Goal: Task Accomplishment & Management: Manage account settings

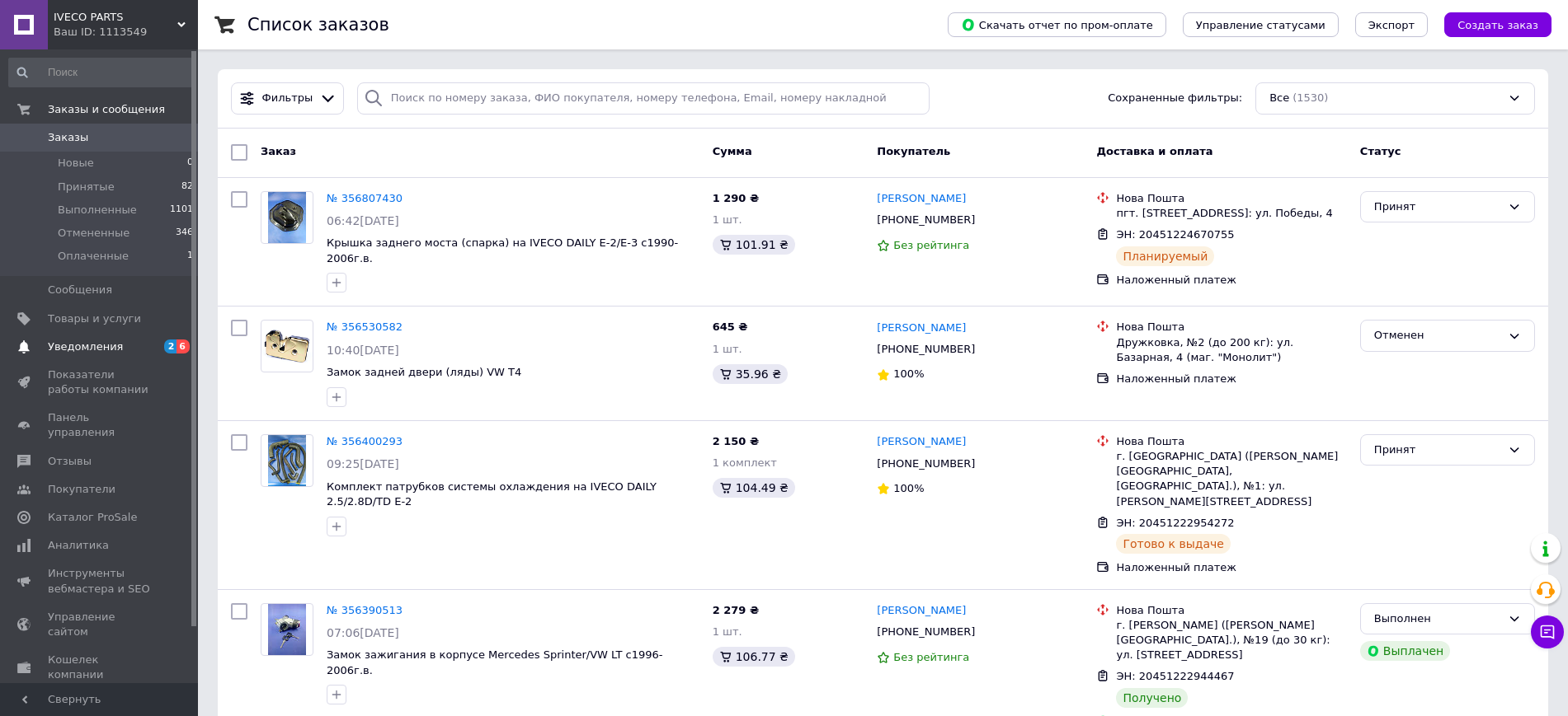
click at [65, 344] on span "Уведомления" at bounding box center [85, 347] width 75 height 15
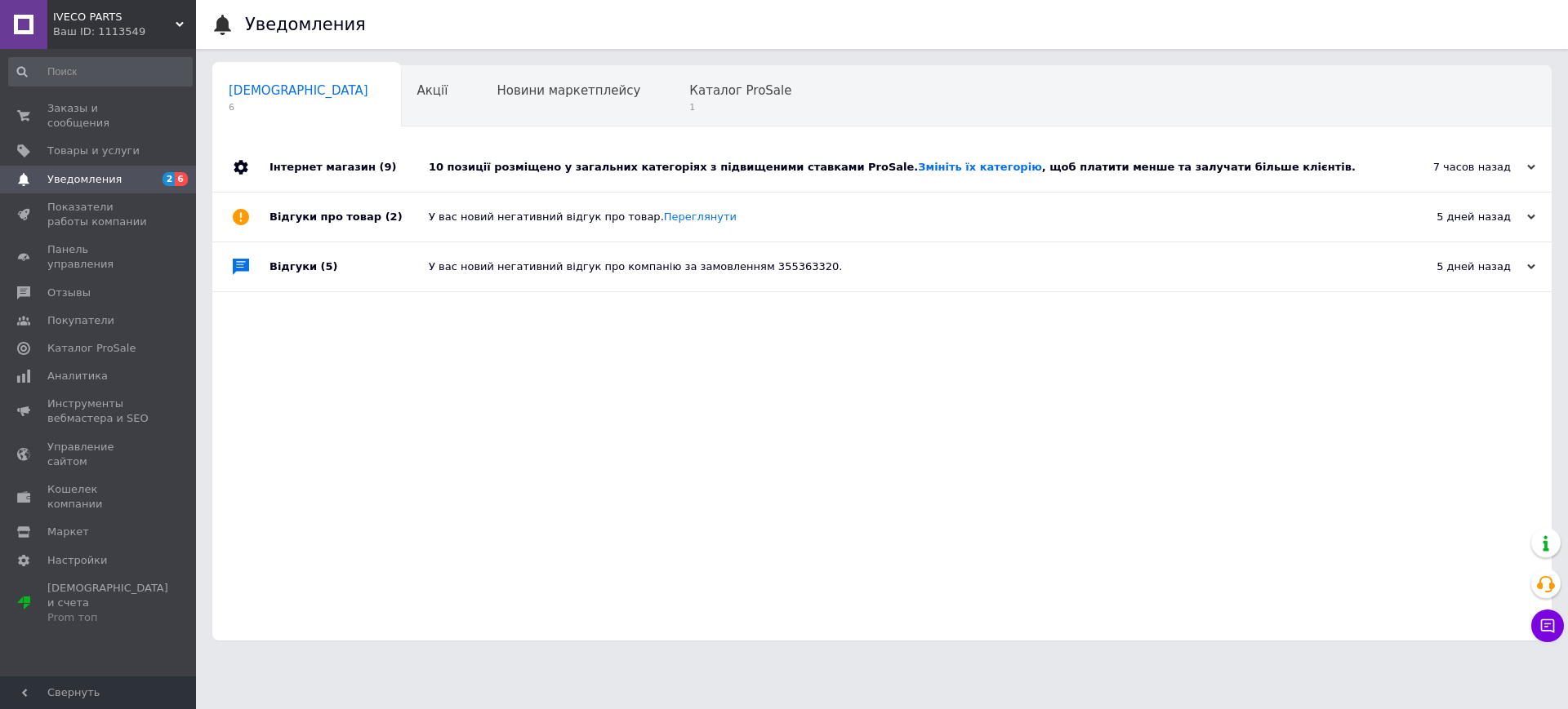
click at [562, 216] on div "У вас новий негативний відгук про товар. Переглянути" at bounding box center [900, 217] width 943 height 15
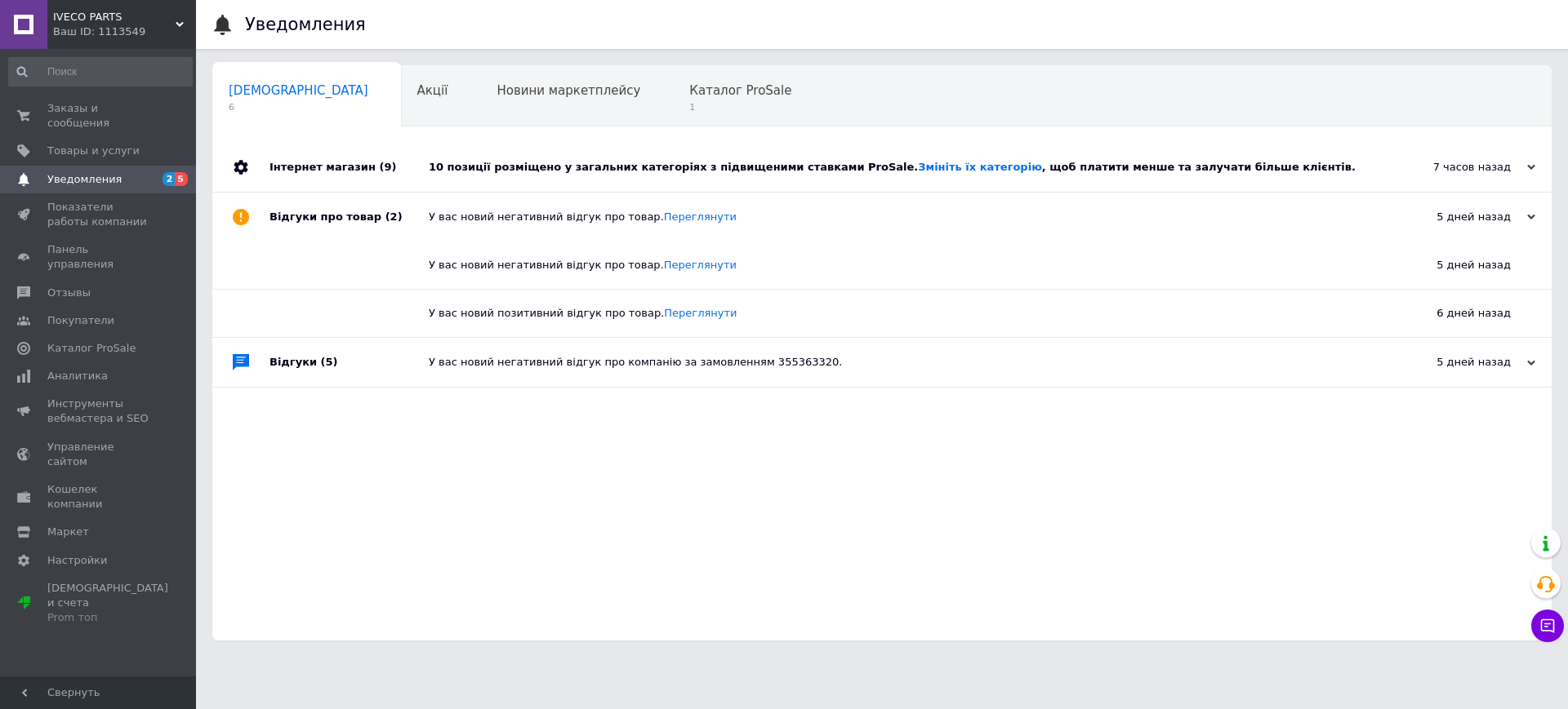
click at [556, 167] on div "10 позиції розміщено у загальних категоріях з підвищеними ставками ProSale. Змі…" at bounding box center [900, 167] width 943 height 15
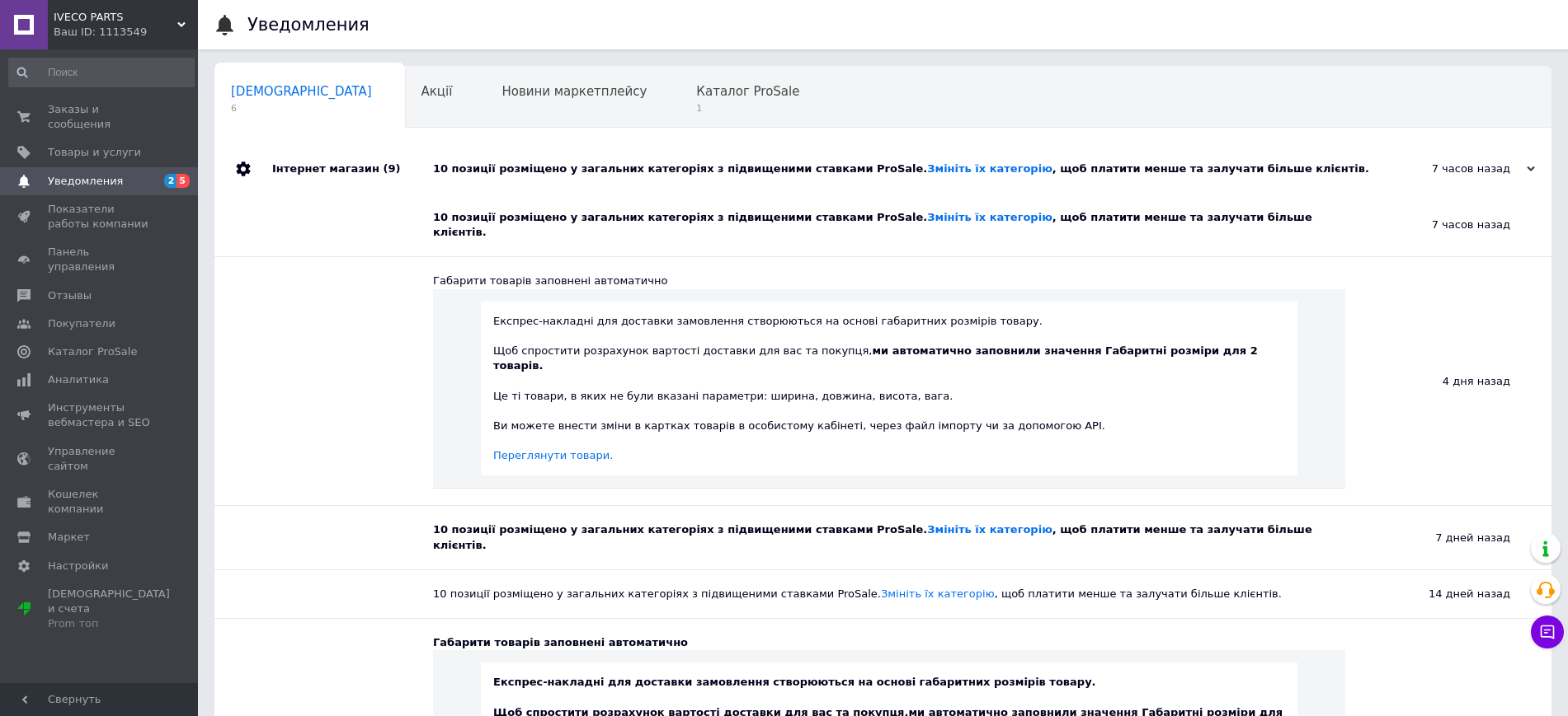
click at [561, 169] on div "10 позиції розміщено у загальних категоріях з підвищеними ставками ProSale. Змі…" at bounding box center [901, 169] width 937 height 15
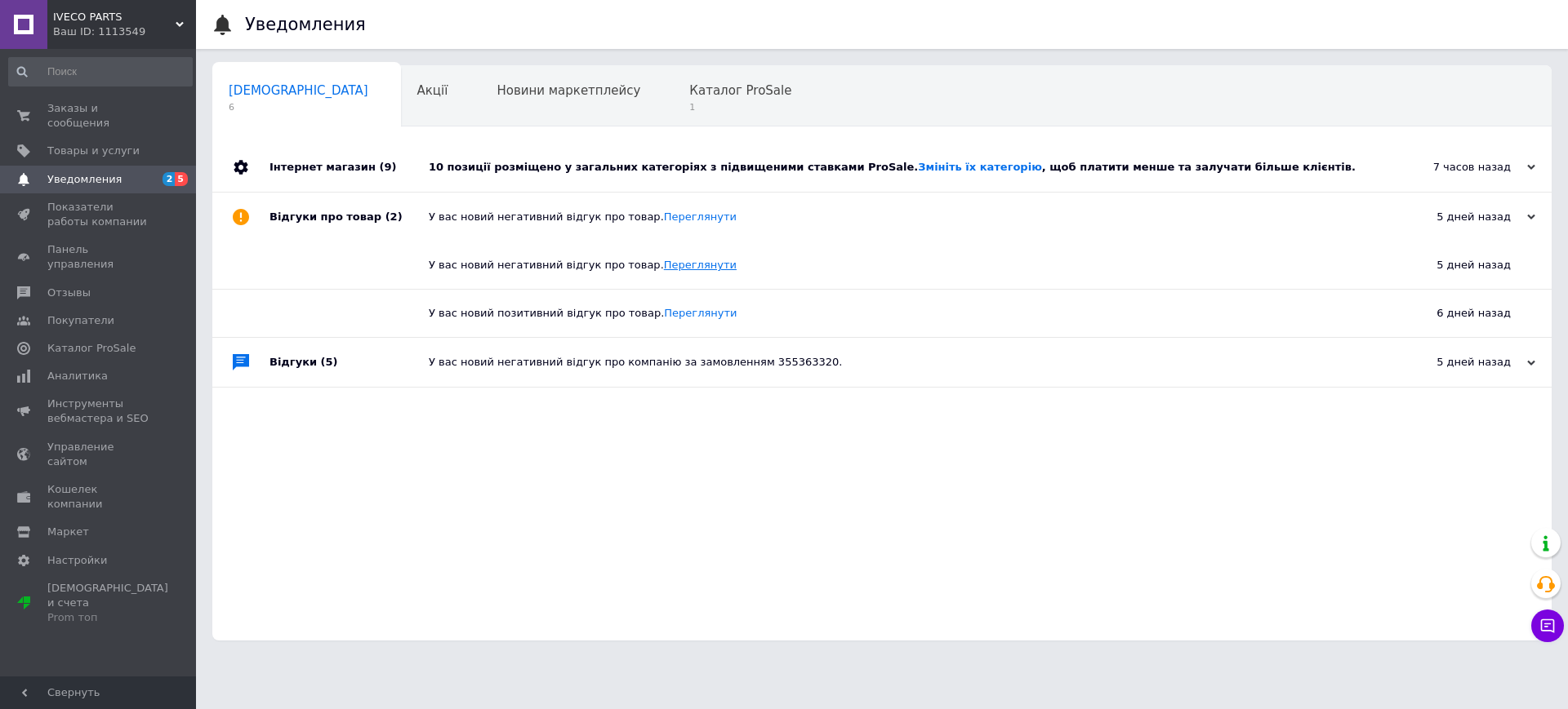
click at [664, 271] on link "Переглянути" at bounding box center [700, 265] width 73 height 12
click at [117, 102] on span "Заказы и сообщения" at bounding box center [99, 115] width 104 height 29
